Goal: Transaction & Acquisition: Purchase product/service

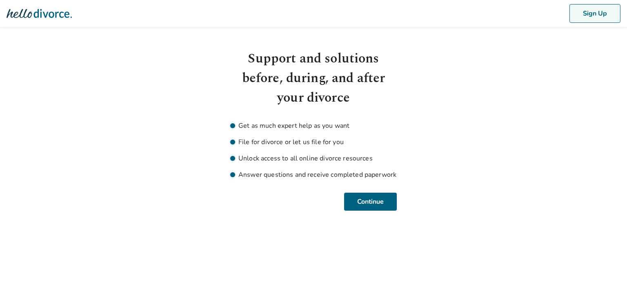
click at [587, 15] on button "Sign Up" at bounding box center [595, 13] width 51 height 19
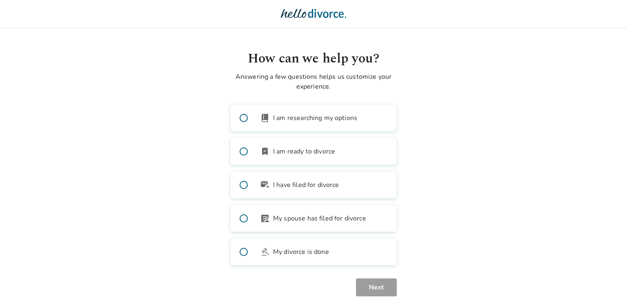
click at [243, 219] on span at bounding box center [244, 218] width 26 height 26
click at [368, 288] on button "Next" at bounding box center [376, 288] width 41 height 18
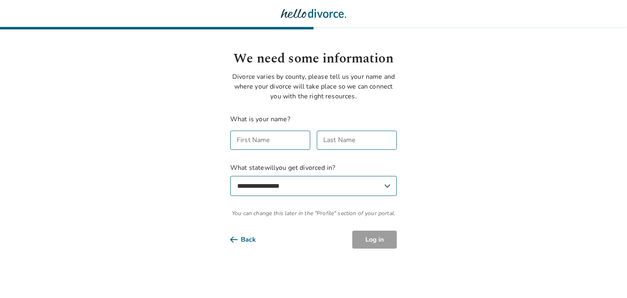
click at [250, 143] on div "First Name First Name" at bounding box center [270, 140] width 80 height 19
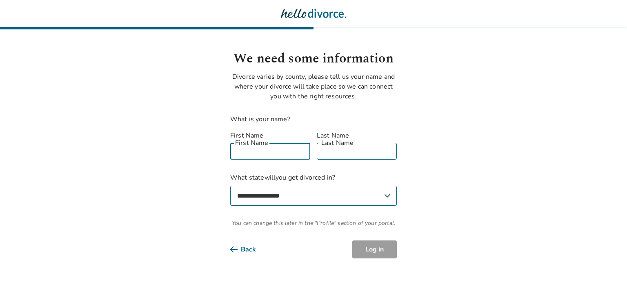
type input "*****"
type input "******"
select select "**"
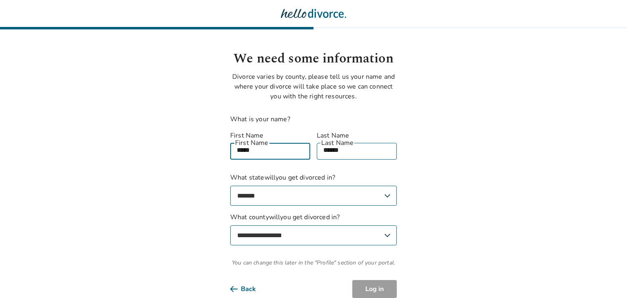
click at [301, 231] on select "**********" at bounding box center [313, 236] width 167 height 20
select select "*****"
click at [230, 226] on select "**********" at bounding box center [313, 236] width 167 height 20
click at [368, 280] on button "Log in" at bounding box center [375, 289] width 45 height 18
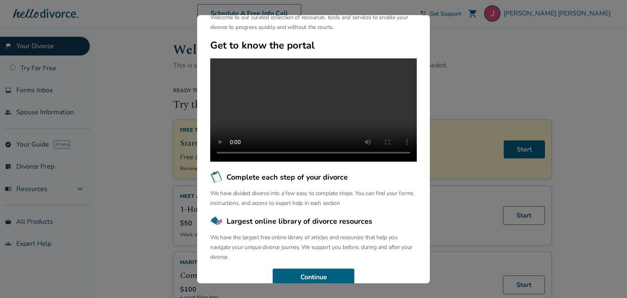
scroll to position [70, 0]
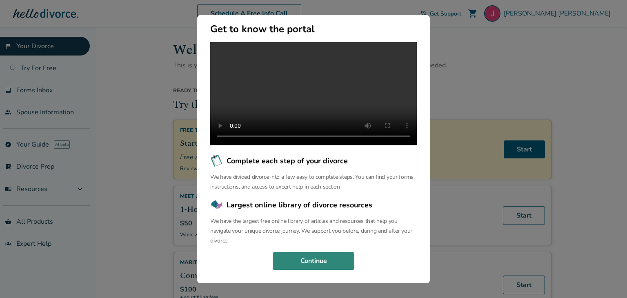
click at [317, 262] on button "Continue" at bounding box center [314, 261] width 82 height 18
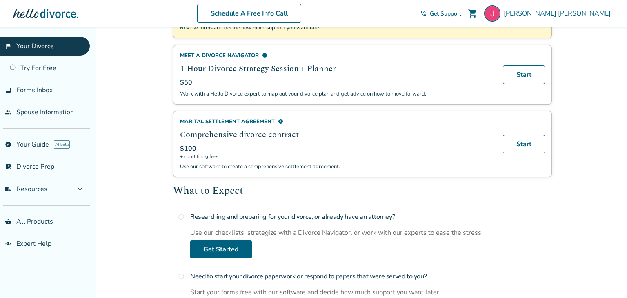
scroll to position [142, 0]
click at [525, 146] on link "Start" at bounding box center [524, 143] width 42 height 19
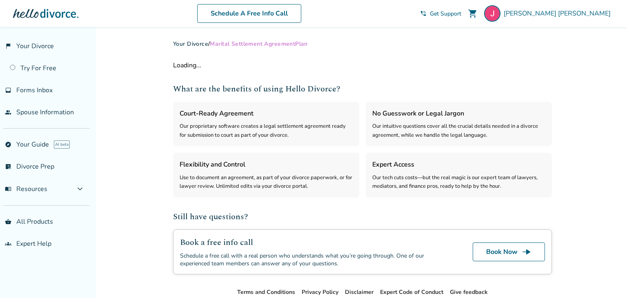
select select "***"
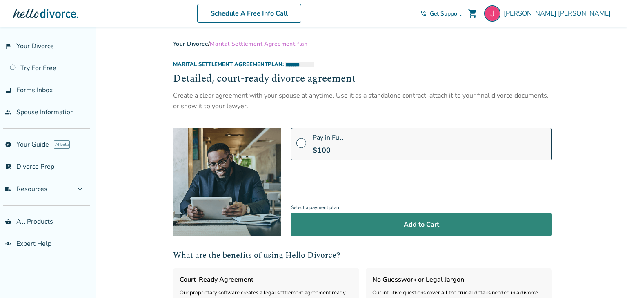
click at [409, 229] on button "Add to Cart" at bounding box center [421, 224] width 261 height 23
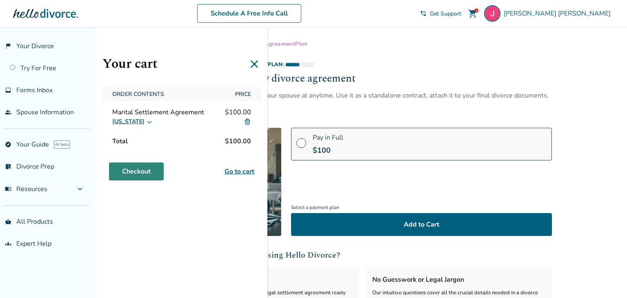
click at [147, 170] on link "Checkout" at bounding box center [136, 172] width 55 height 18
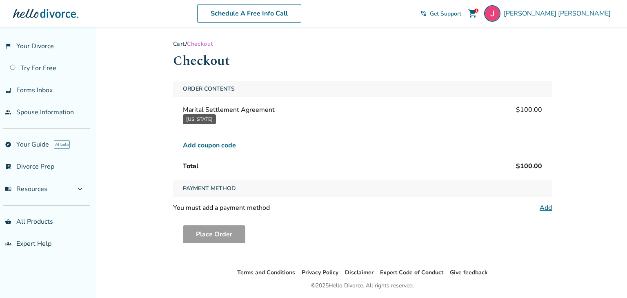
click at [203, 147] on span "Add coupon code" at bounding box center [209, 146] width 53 height 10
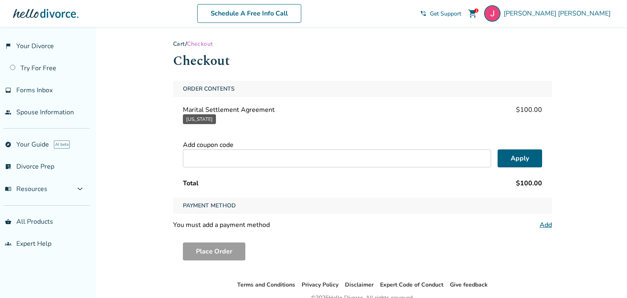
click at [202, 157] on input "text" at bounding box center [337, 159] width 308 height 18
type input "**********"
click at [510, 157] on button "Apply" at bounding box center [520, 159] width 45 height 18
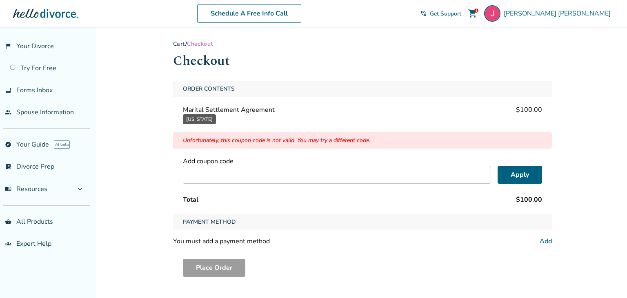
click at [214, 115] on button "[US_STATE]" at bounding box center [199, 119] width 33 height 10
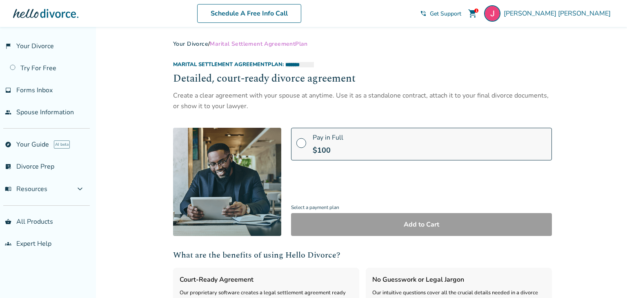
select select "***"
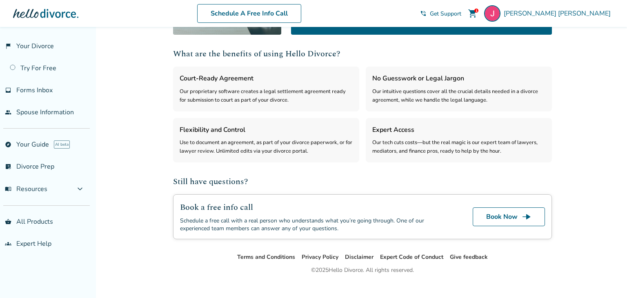
scroll to position [213, 0]
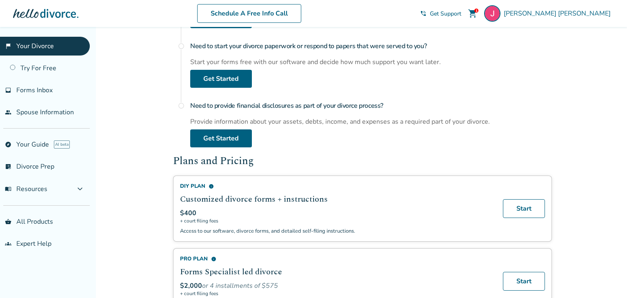
scroll to position [375, 0]
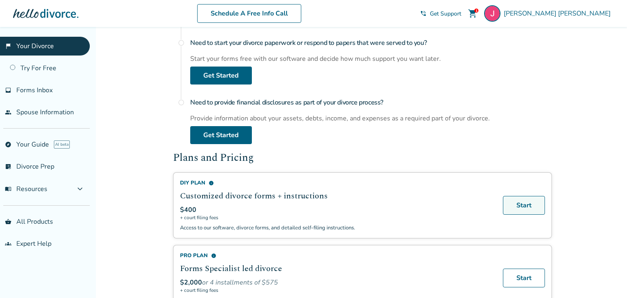
click at [523, 203] on link "Start" at bounding box center [524, 205] width 42 height 19
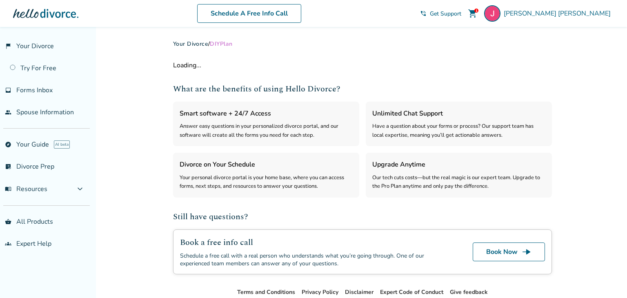
select select "***"
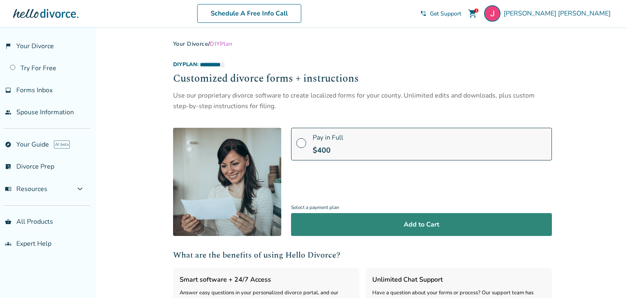
click at [389, 226] on button "Add to Cart" at bounding box center [421, 224] width 261 height 23
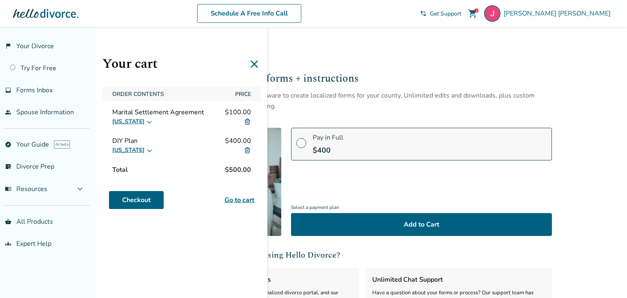
click at [247, 121] on img at bounding box center [247, 121] width 7 height 7
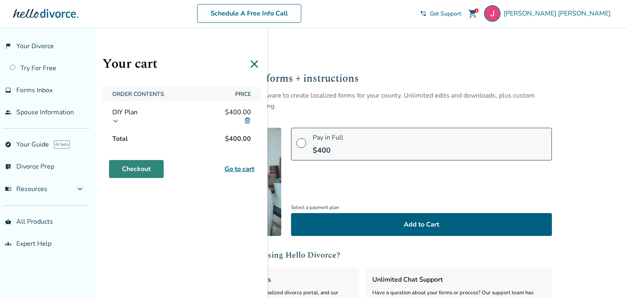
click at [130, 171] on link "Checkout" at bounding box center [136, 169] width 55 height 18
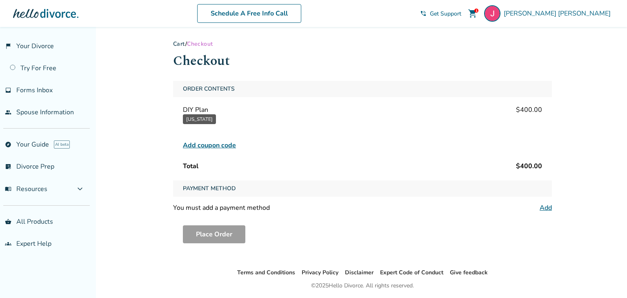
click at [200, 147] on span "Add coupon code" at bounding box center [209, 146] width 53 height 10
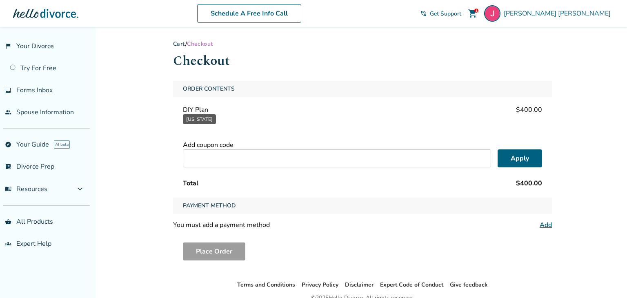
click at [203, 157] on input "text" at bounding box center [337, 159] width 308 height 18
type input "**********"
click at [517, 163] on button "Apply" at bounding box center [520, 159] width 45 height 18
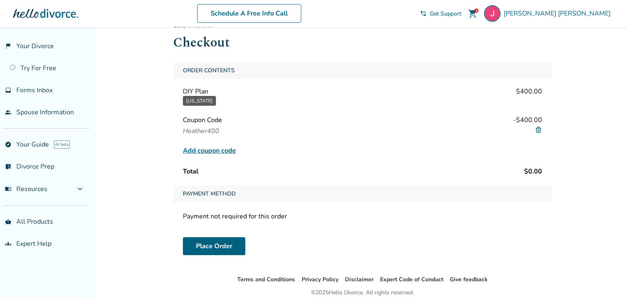
scroll to position [52, 0]
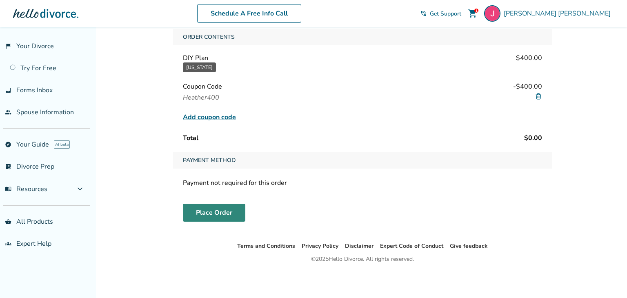
click at [191, 213] on button "Place Order" at bounding box center [214, 213] width 63 height 18
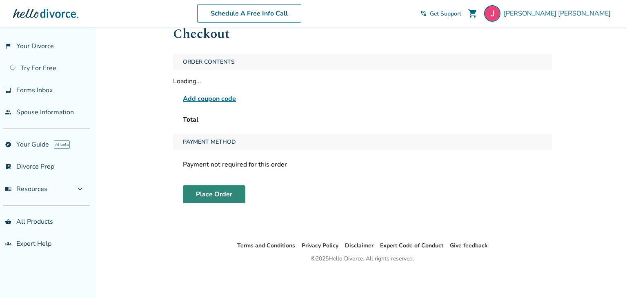
scroll to position [27, 0]
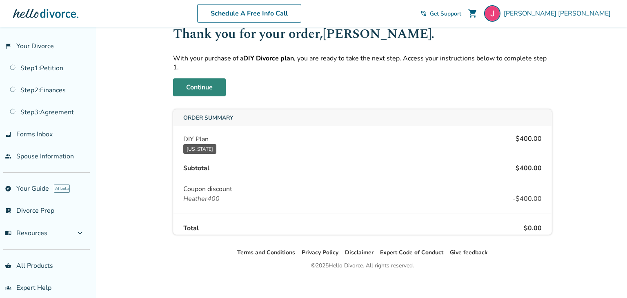
click at [201, 80] on link "Continue" at bounding box center [199, 87] width 53 height 18
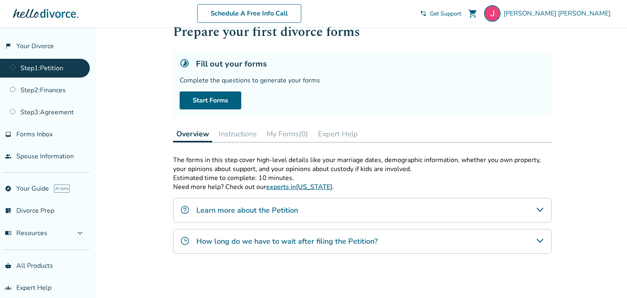
click at [237, 134] on button "Instructions" at bounding box center [238, 134] width 45 height 16
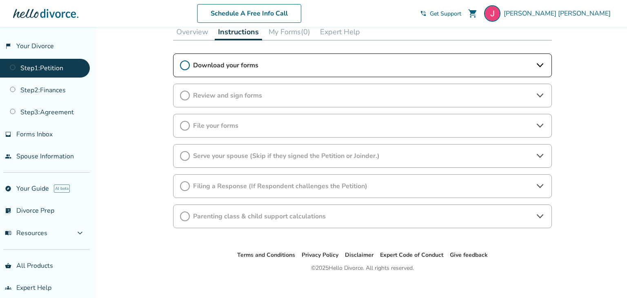
scroll to position [131, 0]
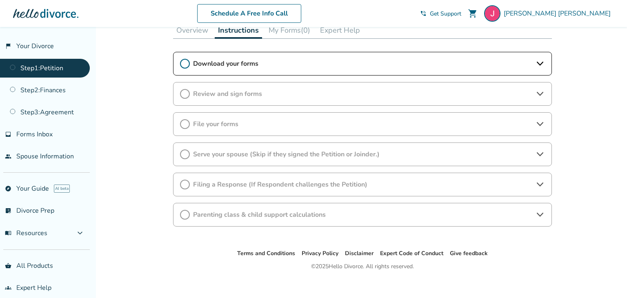
click at [263, 65] on span "Download your forms" at bounding box center [362, 63] width 339 height 9
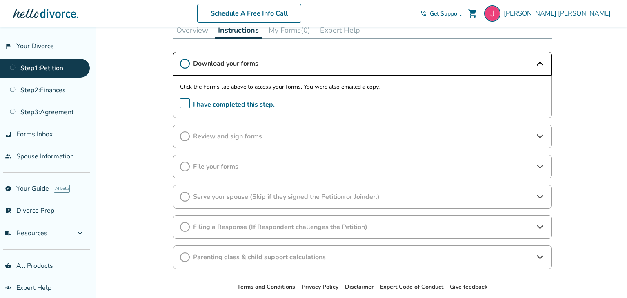
click at [275, 32] on button "My Forms (0)" at bounding box center [290, 30] width 48 height 16
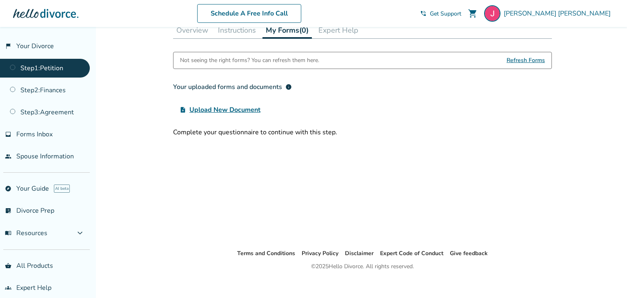
click at [222, 111] on span "Upload New Document" at bounding box center [225, 110] width 71 height 10
click at [0, 0] on input "upload_file Upload New Document" at bounding box center [0, 0] width 0 height 0
click at [234, 30] on button "Instructions" at bounding box center [237, 30] width 45 height 16
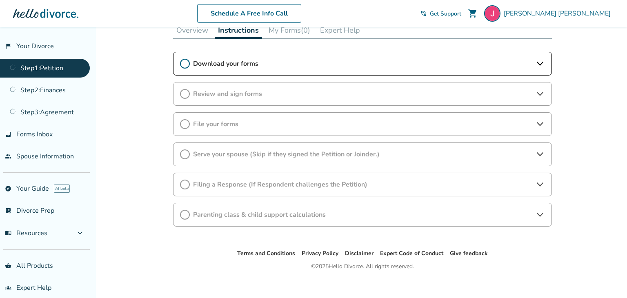
click at [185, 65] on icon at bounding box center [185, 64] width 10 height 10
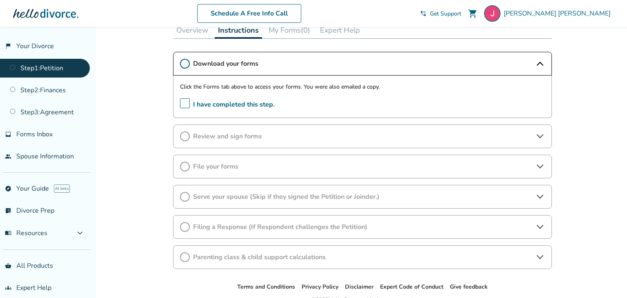
click at [185, 62] on icon at bounding box center [185, 64] width 10 height 10
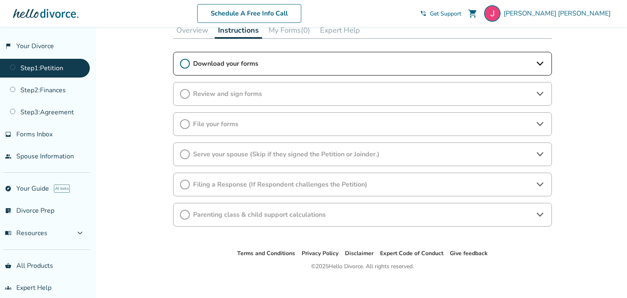
click at [185, 62] on icon at bounding box center [185, 64] width 10 height 10
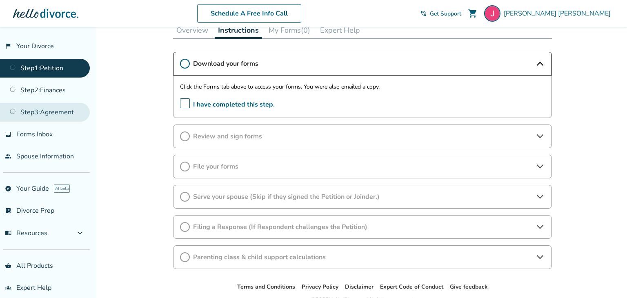
click at [68, 117] on link "Step 3 : Agreement" at bounding box center [45, 112] width 90 height 19
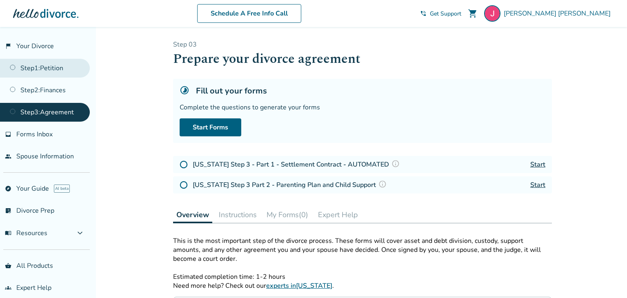
click at [25, 70] on link "Step 1 : Petition" at bounding box center [45, 68] width 90 height 19
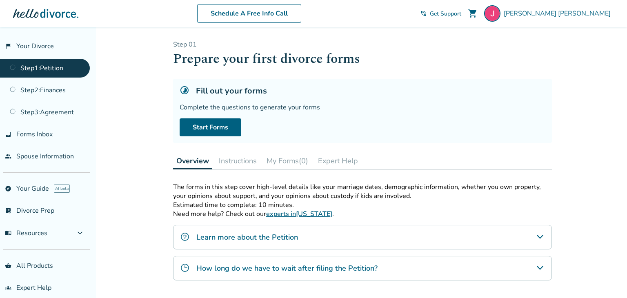
click at [245, 163] on button "Instructions" at bounding box center [238, 161] width 45 height 16
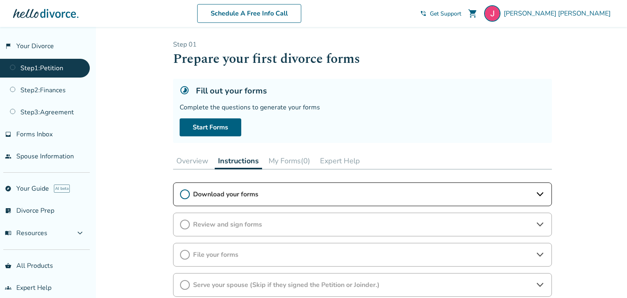
click at [212, 196] on span "Download your forms" at bounding box center [362, 194] width 339 height 9
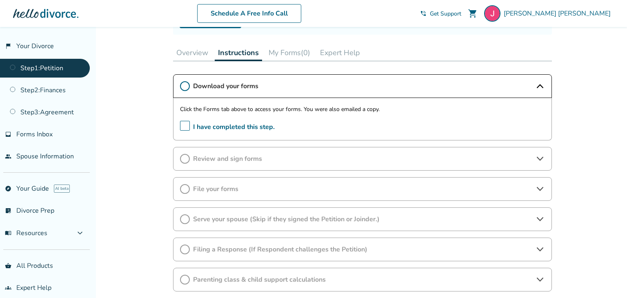
scroll to position [109, 0]
click at [44, 69] on link "Step 1 : Petition" at bounding box center [45, 68] width 90 height 19
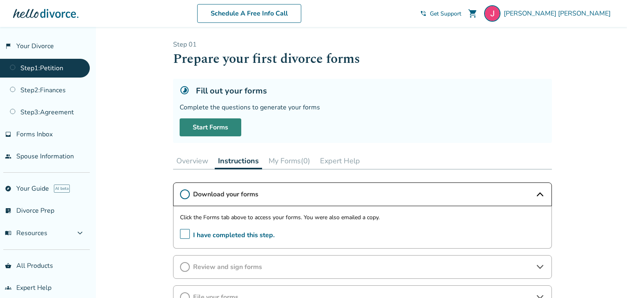
click at [195, 125] on link "Start Forms" at bounding box center [211, 127] width 62 height 18
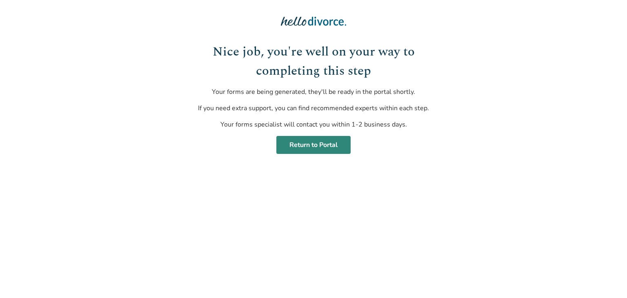
click at [320, 147] on link "Return to Portal" at bounding box center [314, 145] width 74 height 18
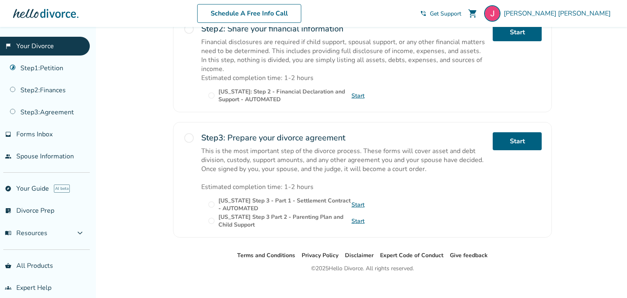
scroll to position [276, 0]
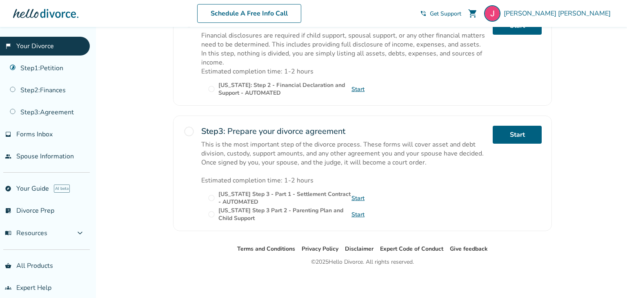
click at [188, 129] on span "radio_button_unchecked" at bounding box center [188, 131] width 11 height 11
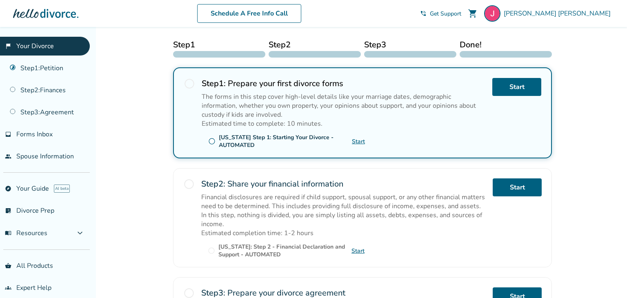
scroll to position [111, 0]
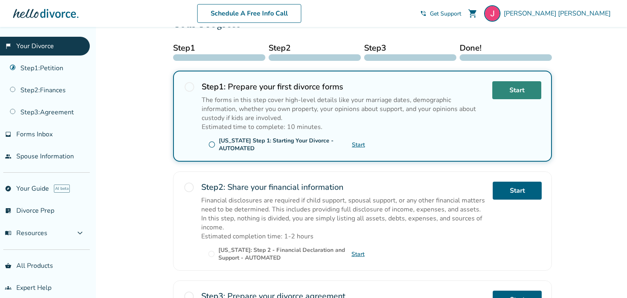
click at [505, 91] on link "Start" at bounding box center [517, 90] width 49 height 18
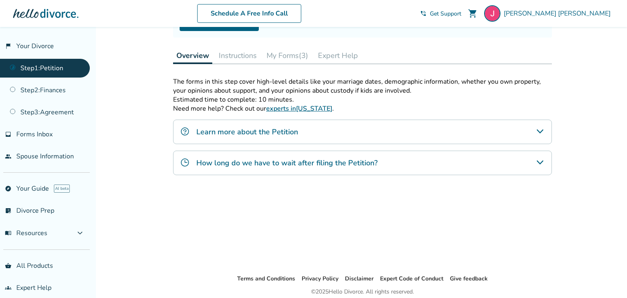
scroll to position [107, 0]
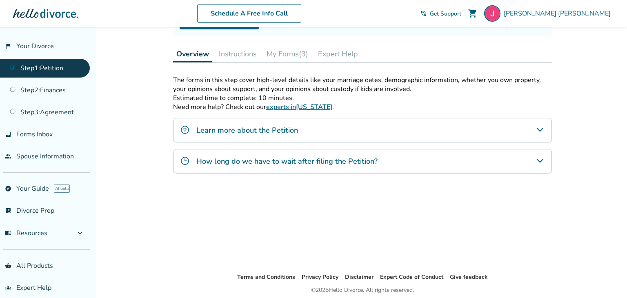
click at [243, 52] on button "Instructions" at bounding box center [238, 54] width 45 height 16
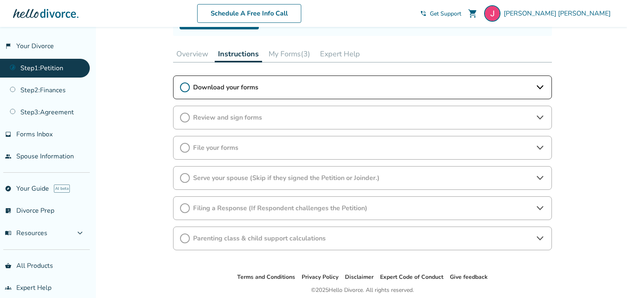
click at [188, 88] on icon at bounding box center [185, 88] width 10 height 10
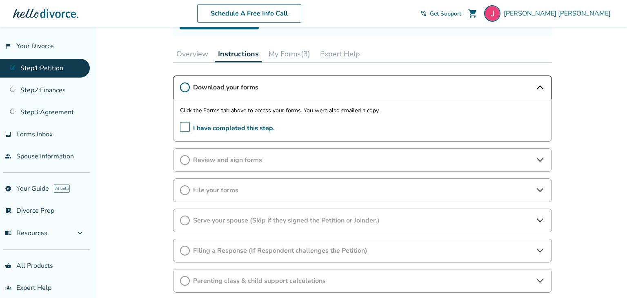
click at [186, 127] on span "I have completed this step." at bounding box center [227, 128] width 95 height 13
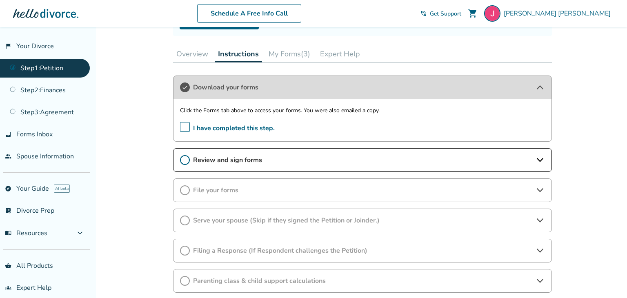
click at [183, 163] on icon at bounding box center [185, 160] width 10 height 10
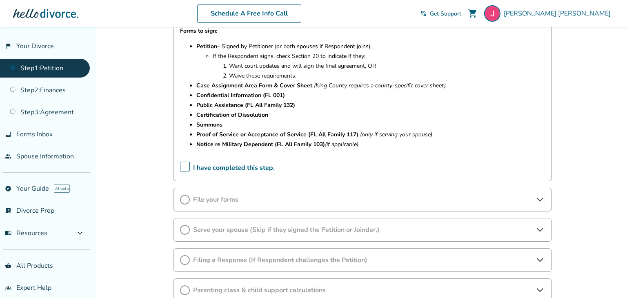
scroll to position [273, 0]
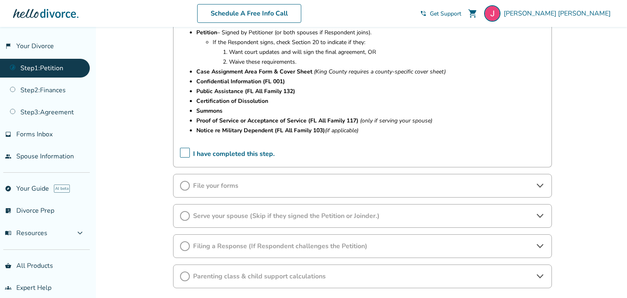
click at [187, 155] on span "I have completed this step." at bounding box center [227, 154] width 95 height 13
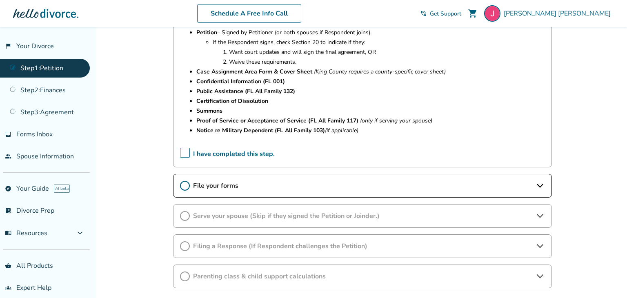
click at [242, 189] on span "File your forms" at bounding box center [362, 185] width 339 height 9
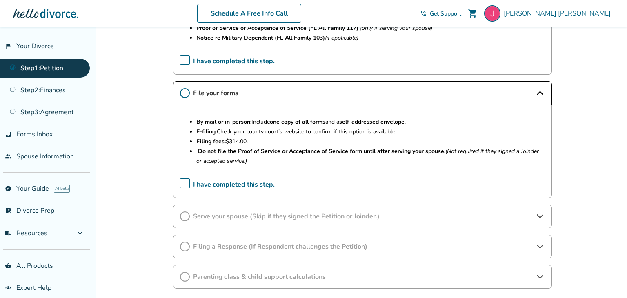
scroll to position [380, 0]
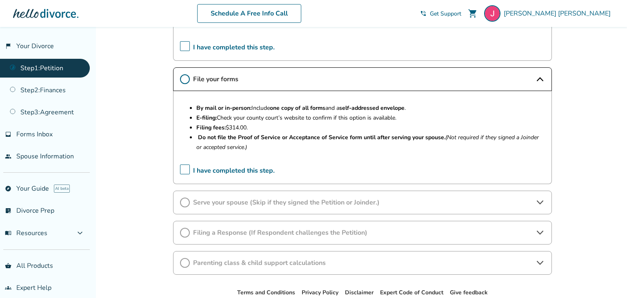
click at [188, 177] on span "I have completed this step." at bounding box center [227, 171] width 95 height 13
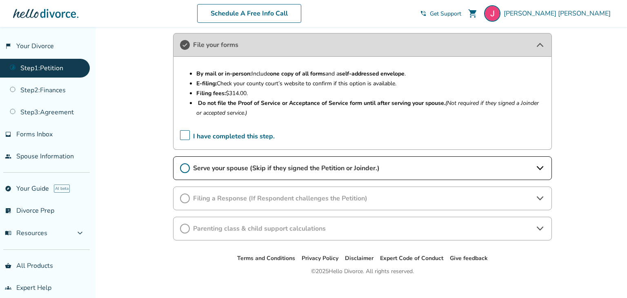
scroll to position [426, 0]
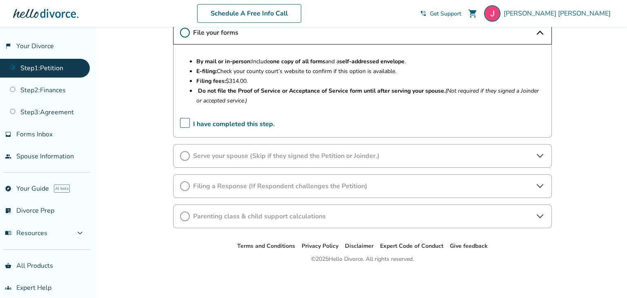
click at [188, 123] on span "I have completed this step." at bounding box center [227, 124] width 95 height 13
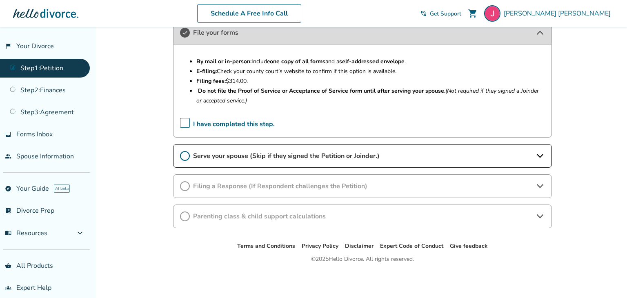
click at [286, 163] on div "Serve your spouse (Skip if they signed the Petition or Joinder.)" at bounding box center [362, 156] width 379 height 24
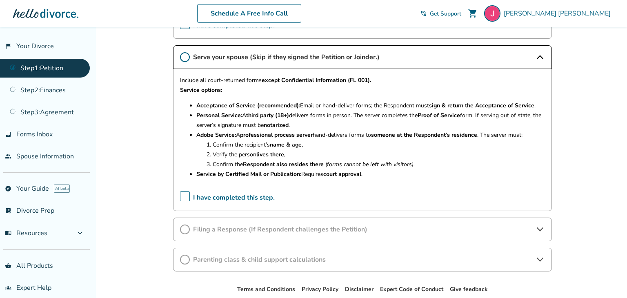
scroll to position [538, 0]
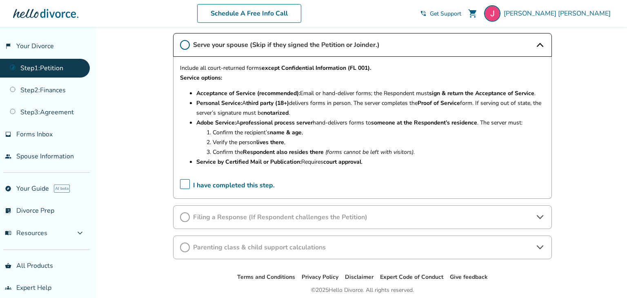
click at [184, 189] on span "I have completed this step." at bounding box center [227, 185] width 95 height 13
click at [269, 222] on span "Filing a Response (If Respondent challenges the Petition)" at bounding box center [362, 217] width 339 height 9
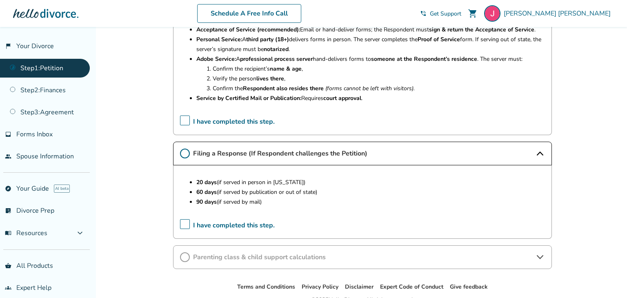
scroll to position [643, 0]
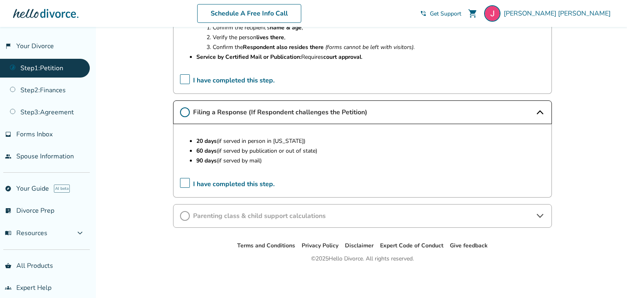
click at [185, 185] on span "I have completed this step." at bounding box center [227, 184] width 95 height 13
click at [208, 220] on span "Parenting class & child support calculations" at bounding box center [362, 216] width 339 height 9
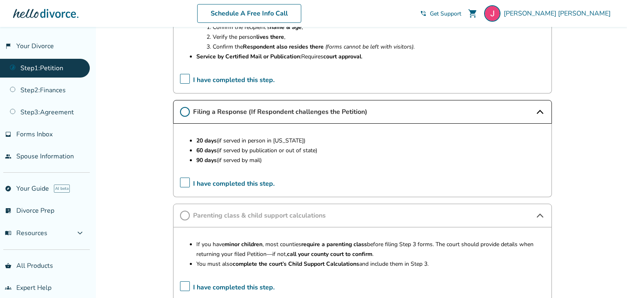
click at [185, 186] on span "I have completed this step." at bounding box center [227, 184] width 95 height 13
click at [188, 183] on span "I have completed this step." at bounding box center [227, 184] width 95 height 13
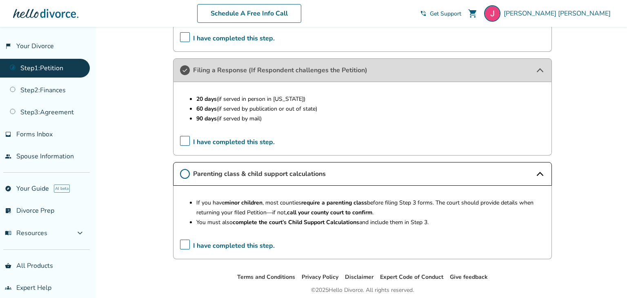
scroll to position [717, 0]
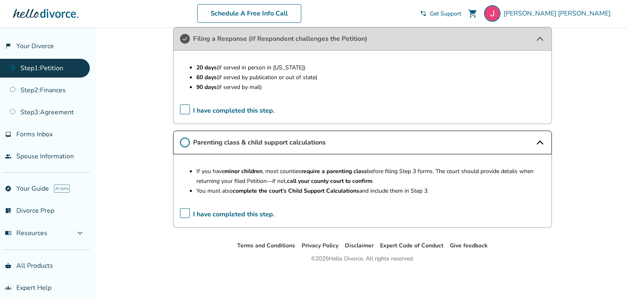
click at [183, 214] on span "I have completed this step." at bounding box center [227, 214] width 95 height 13
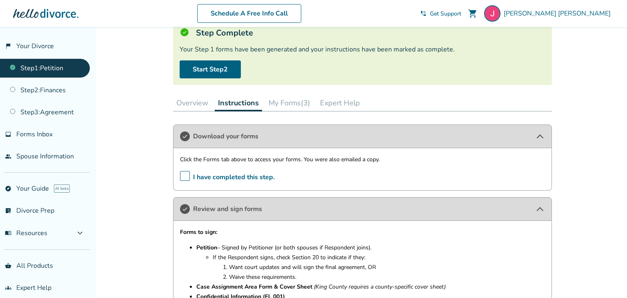
scroll to position [56, 0]
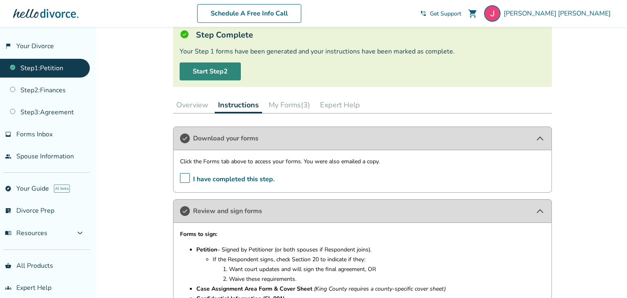
click at [210, 73] on link "Start Step 2" at bounding box center [210, 72] width 61 height 18
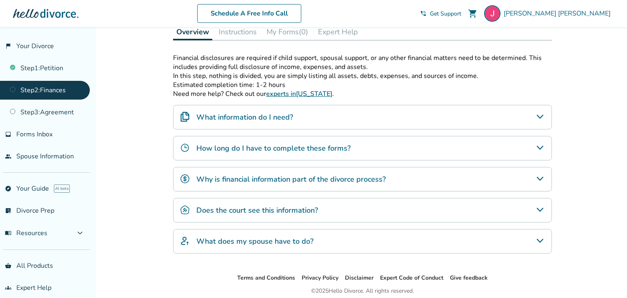
scroll to position [131, 0]
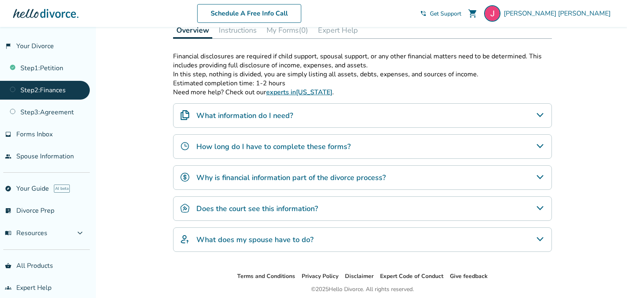
click at [219, 119] on h4 "What information do I need?" at bounding box center [245, 115] width 97 height 11
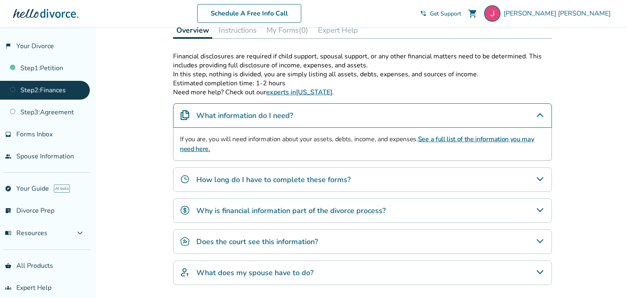
click at [215, 181] on h4 "How long do I have to complete these forms?" at bounding box center [274, 179] width 154 height 11
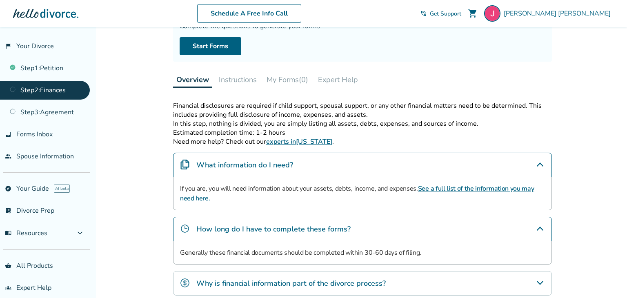
scroll to position [0, 0]
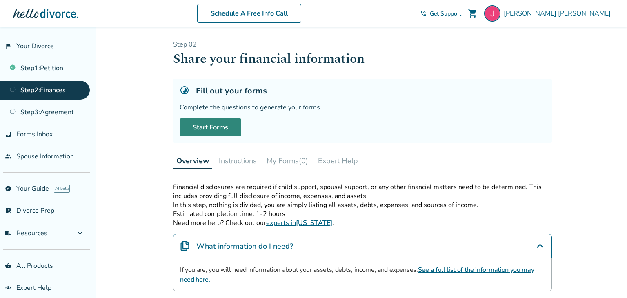
click at [216, 126] on link "Start Forms" at bounding box center [211, 127] width 62 height 18
